Goal: Task Accomplishment & Management: Use online tool/utility

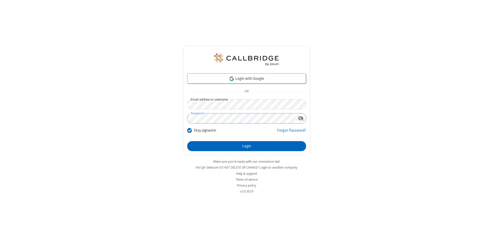
click at [247, 146] on button "Login" at bounding box center [246, 146] width 119 height 10
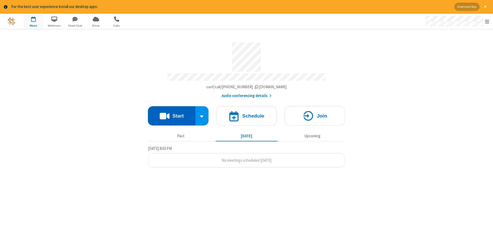
click at [172, 114] on button "Start" at bounding box center [172, 115] width 48 height 19
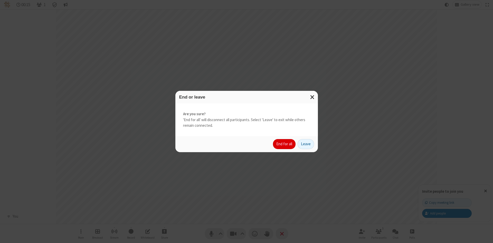
click at [285, 144] on button "End for all" at bounding box center [284, 144] width 23 height 10
